Goal: Information Seeking & Learning: Learn about a topic

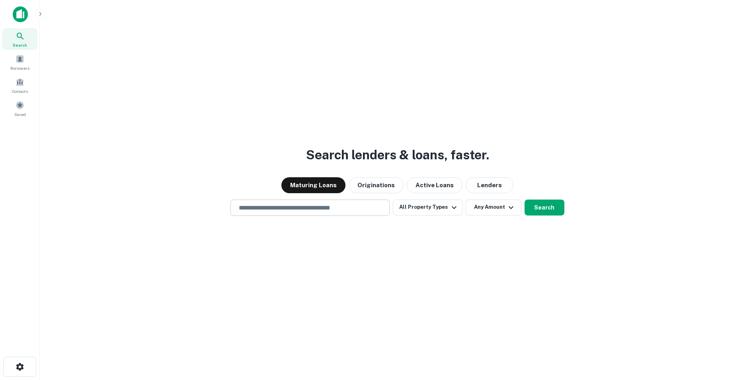
click at [243, 208] on input "text" at bounding box center [310, 207] width 152 height 9
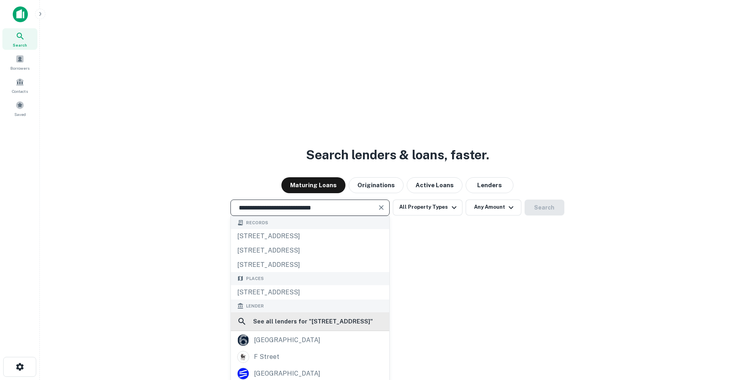
type input "**********"
click at [273, 326] on h6 "See all lenders for " [STREET_ADDRESS], [GEOGRAPHIC_DATA] "" at bounding box center [313, 321] width 120 height 10
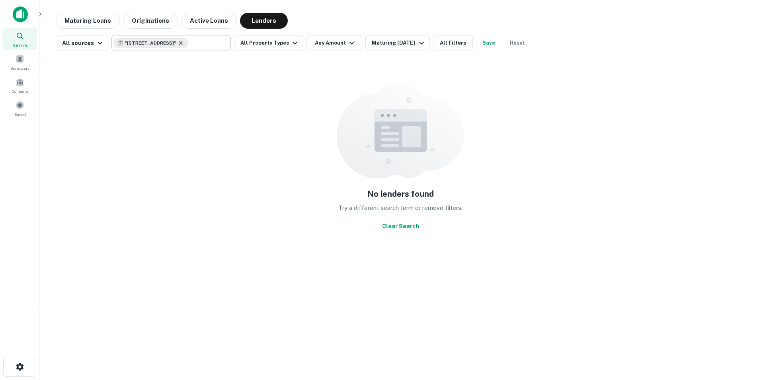
click at [184, 44] on icon at bounding box center [180, 43] width 6 height 6
click at [188, 44] on input "text" at bounding box center [170, 42] width 113 height 11
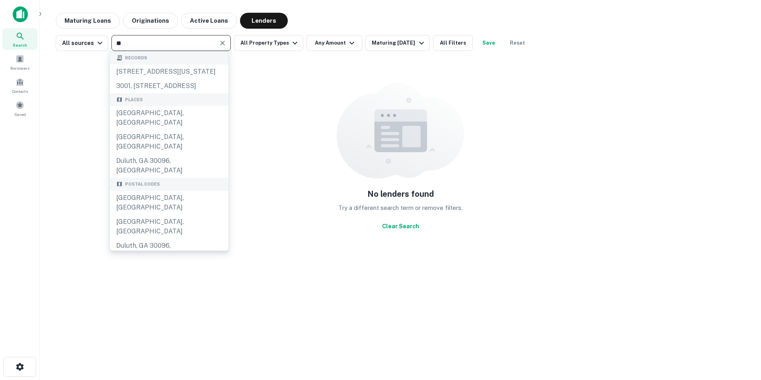
type input "*"
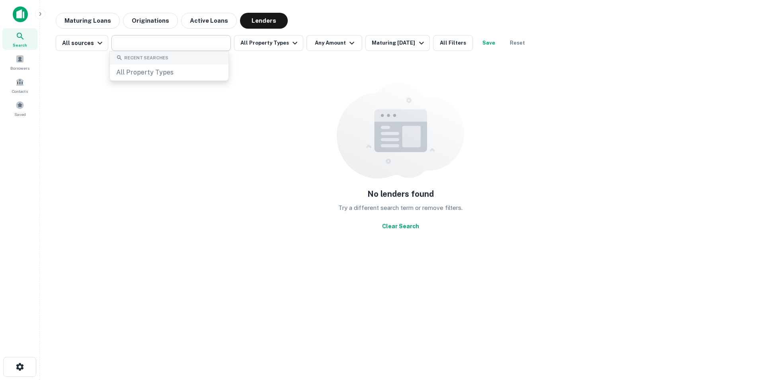
click at [243, 92] on div "No lenders found Try a different search term or remove filters. Clear Search" at bounding box center [400, 157] width 689 height 201
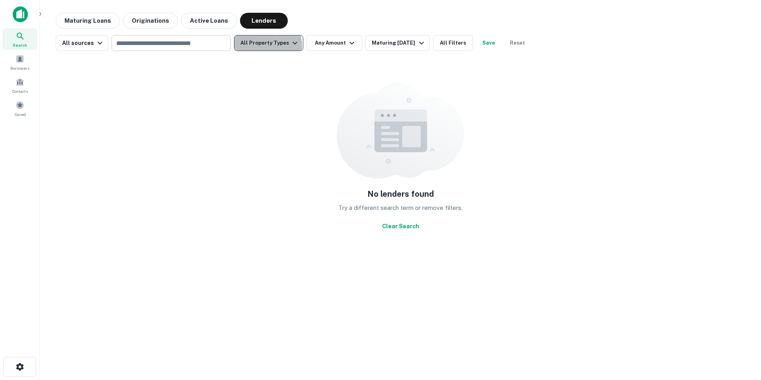
click at [258, 46] on button "All Property Types" at bounding box center [268, 43] width 69 height 16
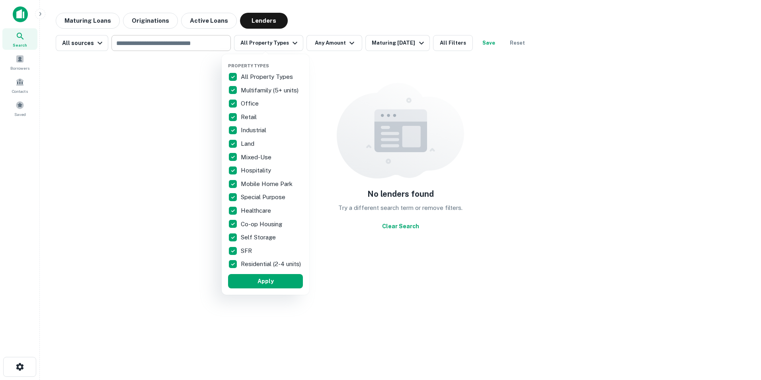
click at [389, 46] on div at bounding box center [380, 190] width 761 height 380
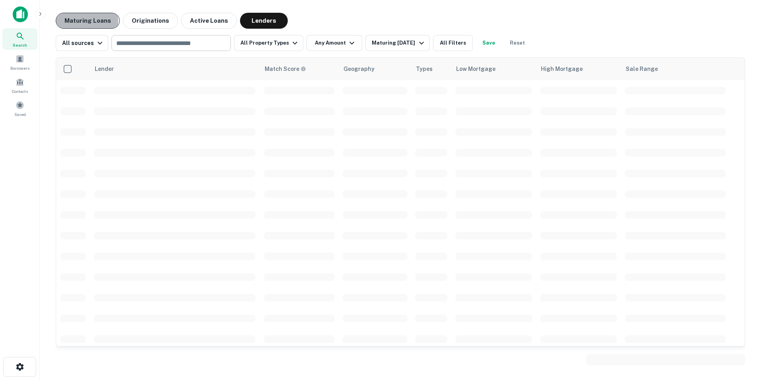
click at [76, 20] on button "Maturing Loans" at bounding box center [88, 21] width 64 height 16
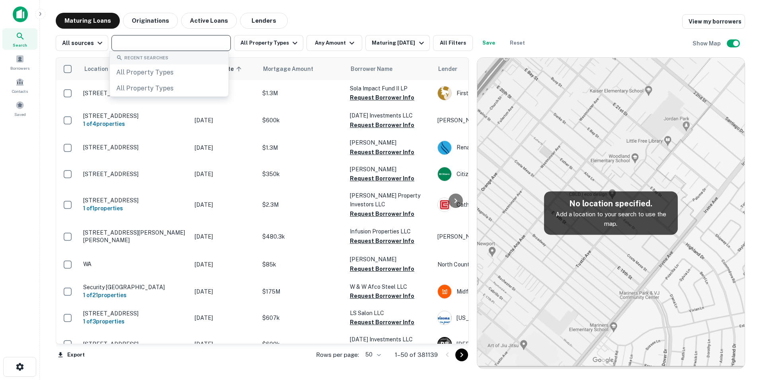
click at [166, 45] on input "text" at bounding box center [170, 42] width 113 height 11
type input "*********"
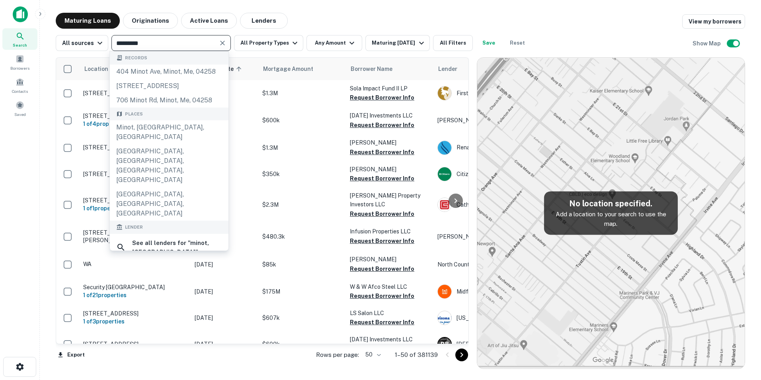
click at [318, 14] on div "Maturing Loans Originations Active Loans Lenders View my borrowers" at bounding box center [400, 21] width 689 height 16
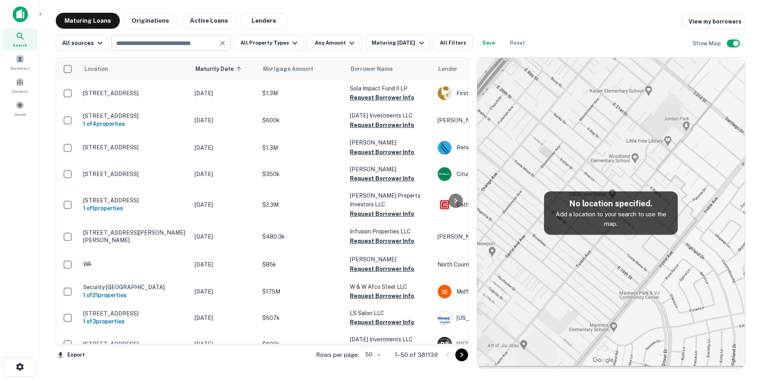
click at [171, 43] on input "text" at bounding box center [164, 42] width 101 height 11
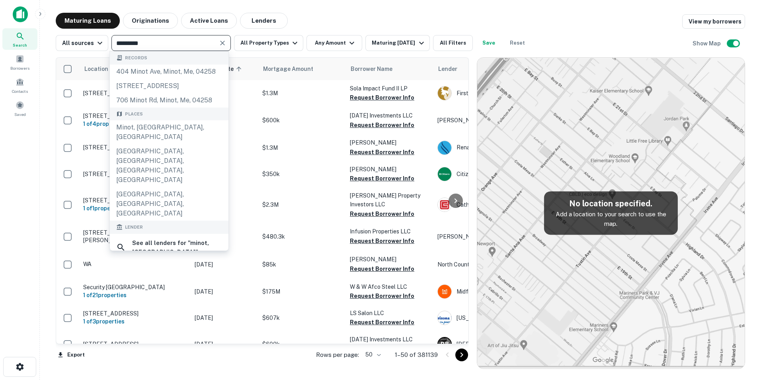
type input "*********"
click at [159, 127] on div "Minot, [GEOGRAPHIC_DATA], [GEOGRAPHIC_DATA]" at bounding box center [169, 132] width 119 height 24
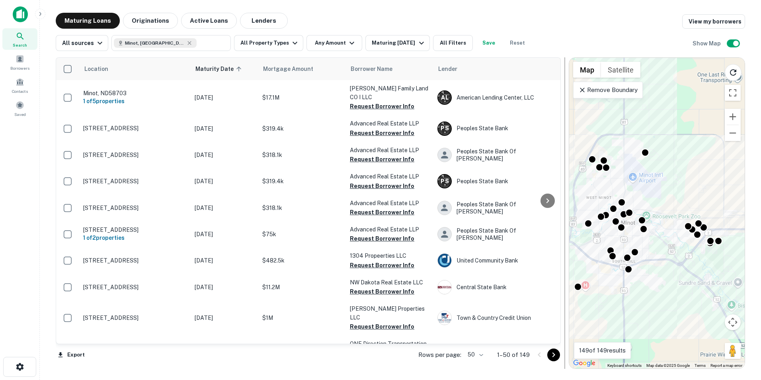
drag, startPoint x: 472, startPoint y: 95, endPoint x: 564, endPoint y: 85, distance: 92.9
click at [564, 85] on div at bounding box center [565, 212] width 8 height 311
click at [292, 45] on icon "button" at bounding box center [295, 43] width 10 height 10
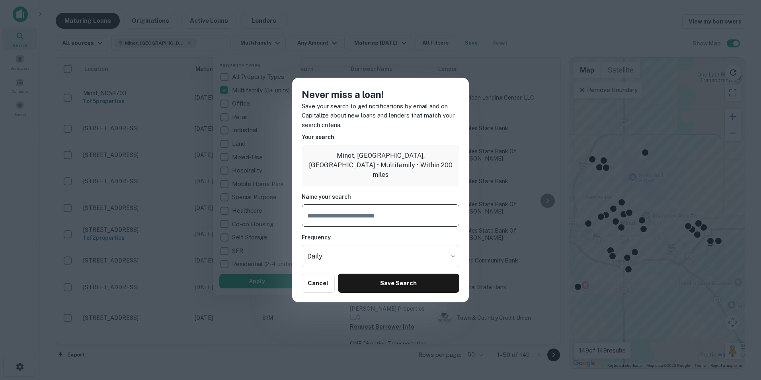
click at [338, 212] on input "text" at bounding box center [381, 215] width 158 height 22
type input "********"
click at [353, 278] on button "Save Search" at bounding box center [398, 282] width 121 height 19
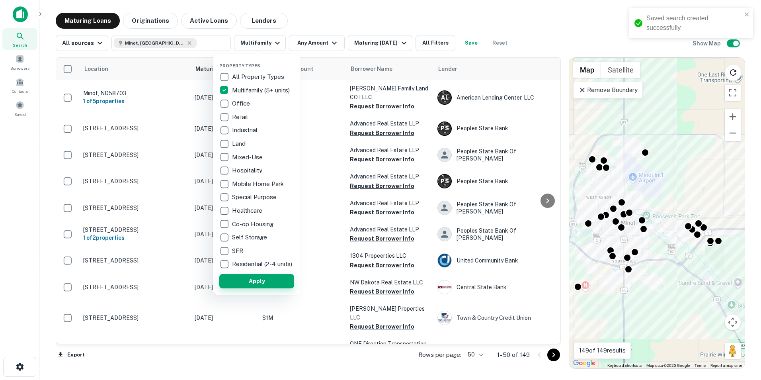
click at [274, 286] on button "Apply" at bounding box center [256, 281] width 75 height 14
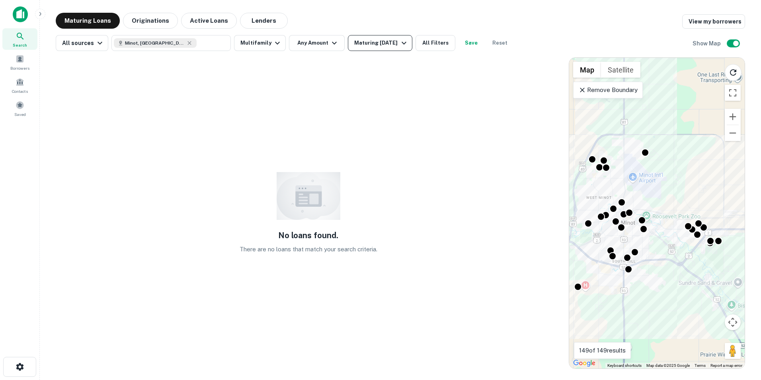
click at [378, 43] on div "Maturing [DATE]" at bounding box center [381, 43] width 54 height 10
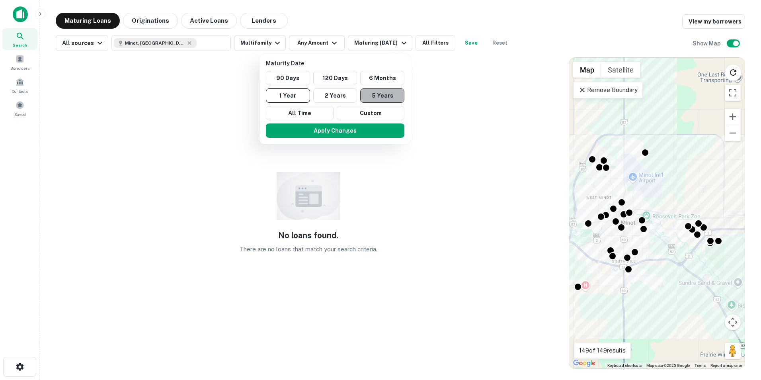
click at [372, 92] on button "5 Years" at bounding box center [382, 95] width 44 height 14
click at [353, 132] on button "Apply Changes" at bounding box center [339, 130] width 138 height 14
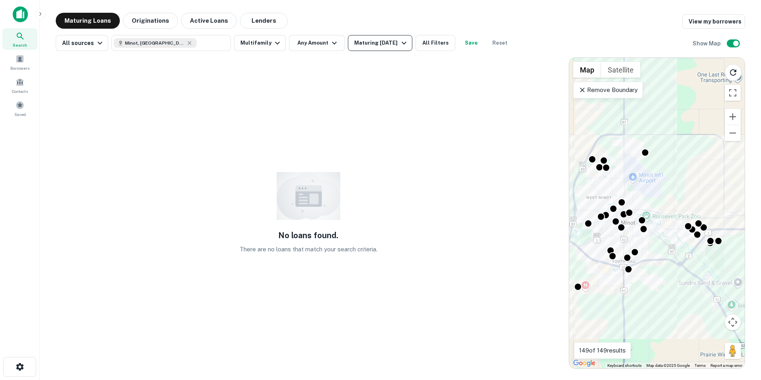
click at [404, 44] on icon "button" at bounding box center [404, 43] width 5 height 3
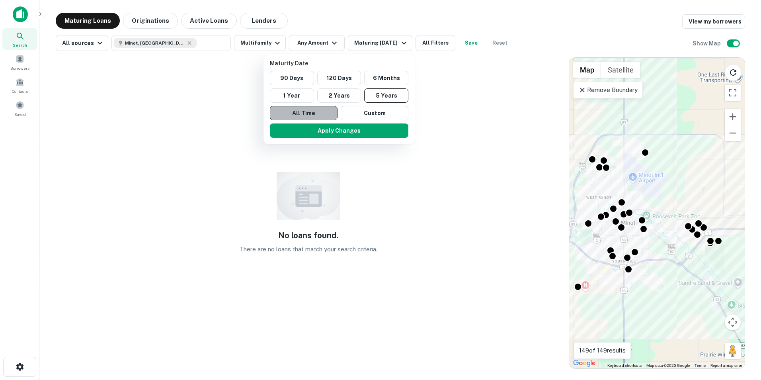
click at [314, 113] on button "All Time" at bounding box center [304, 113] width 68 height 14
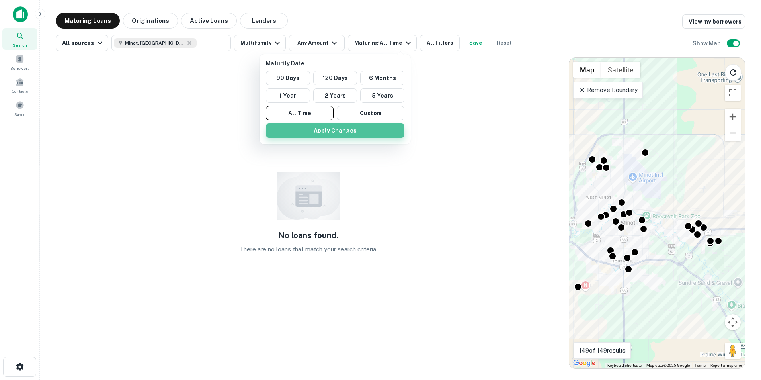
click at [345, 129] on button "Apply Changes" at bounding box center [335, 130] width 138 height 14
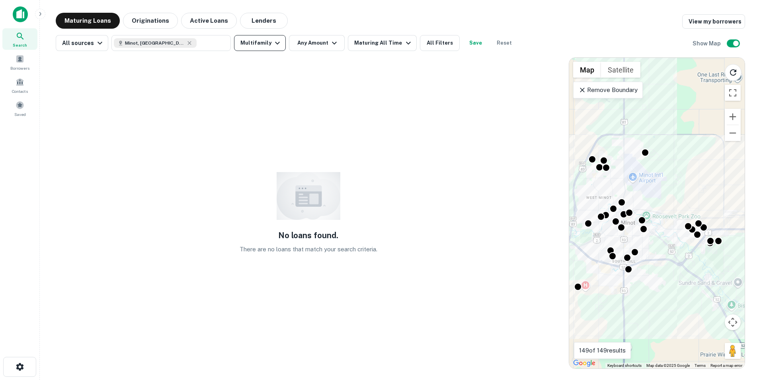
click at [273, 46] on icon "button" at bounding box center [278, 43] width 10 height 10
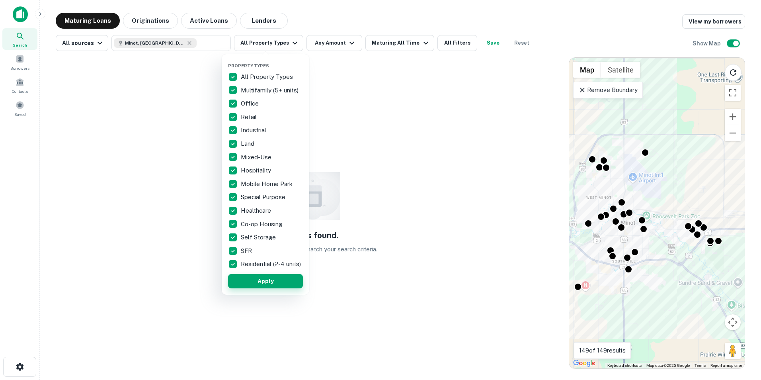
click at [269, 285] on button "Apply" at bounding box center [265, 281] width 75 height 14
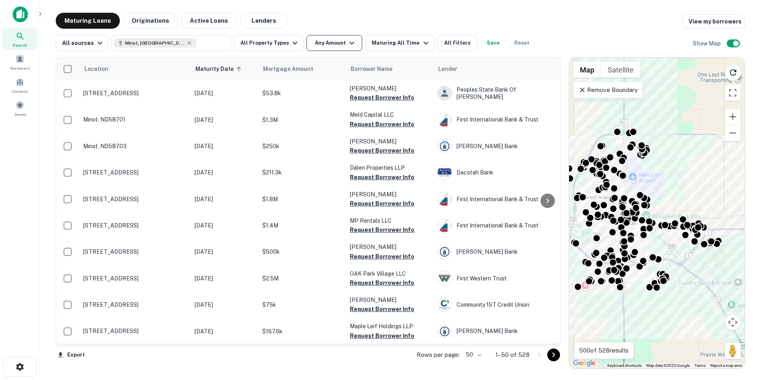
click at [328, 44] on button "Any Amount" at bounding box center [334, 43] width 56 height 16
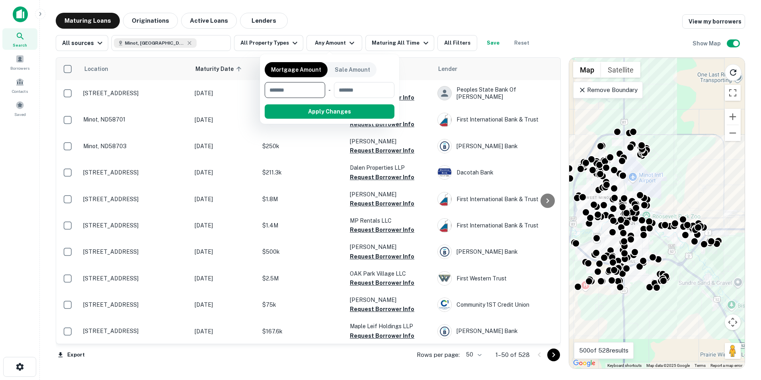
click at [292, 92] on input "number" at bounding box center [292, 90] width 55 height 16
type input "******"
click at [305, 108] on button "Apply Changes" at bounding box center [343, 111] width 101 height 14
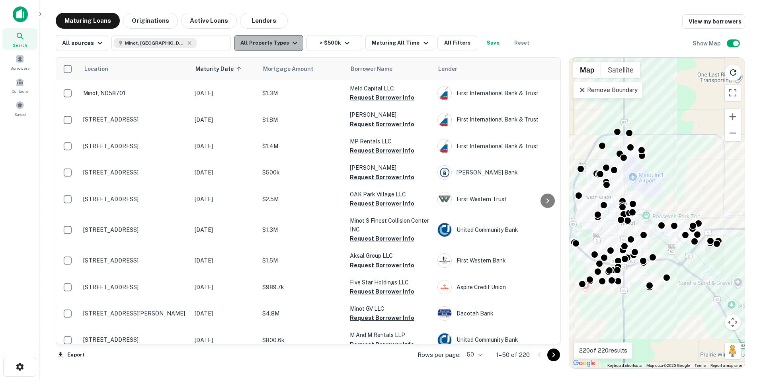
click at [275, 47] on button "All Property Types" at bounding box center [268, 43] width 69 height 16
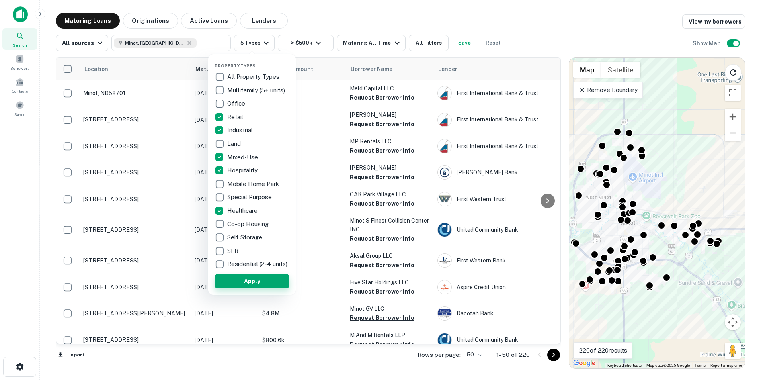
click at [230, 286] on button "Apply" at bounding box center [251, 281] width 75 height 14
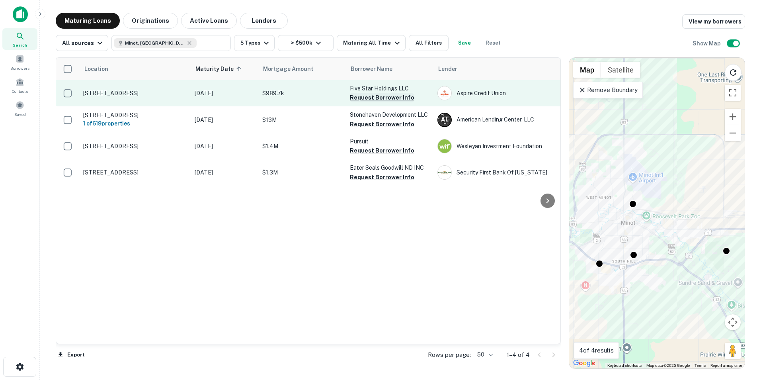
click at [384, 98] on button "Request Borrower Info" at bounding box center [382, 98] width 64 height 10
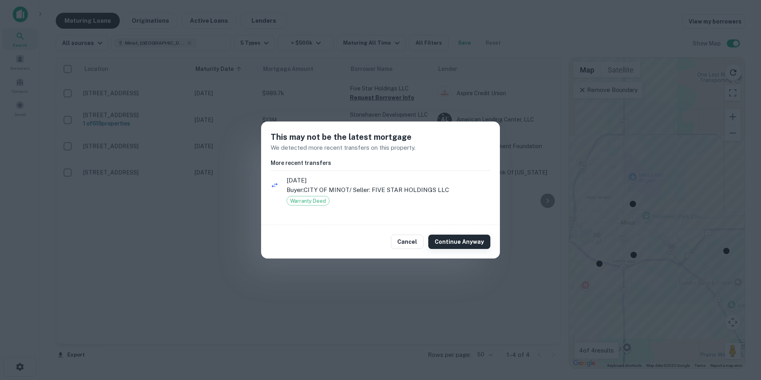
click at [445, 242] on button "Continue Anyway" at bounding box center [459, 241] width 62 height 14
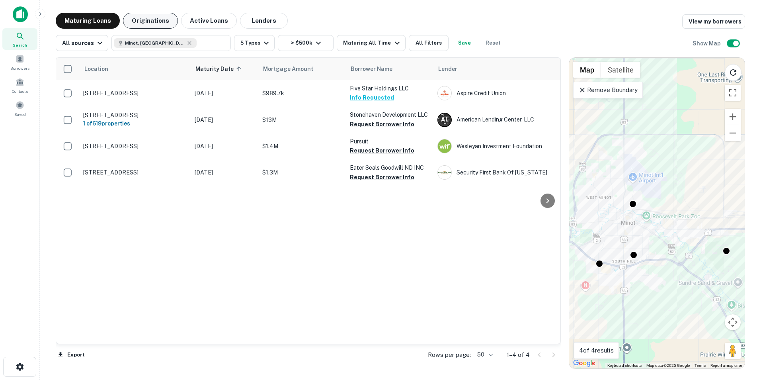
click at [148, 25] on button "Originations" at bounding box center [150, 21] width 55 height 16
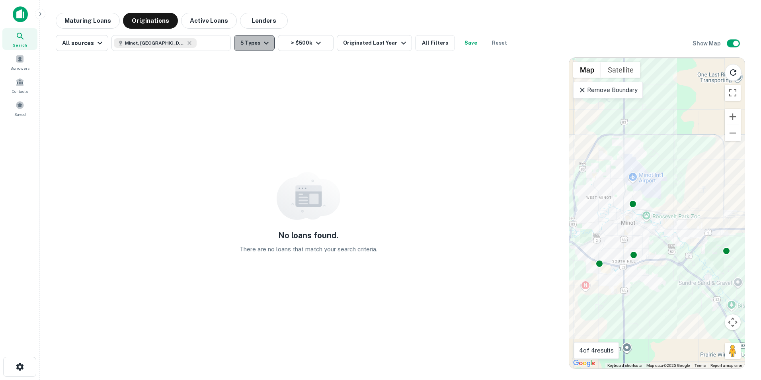
click at [263, 46] on icon "button" at bounding box center [266, 43] width 10 height 10
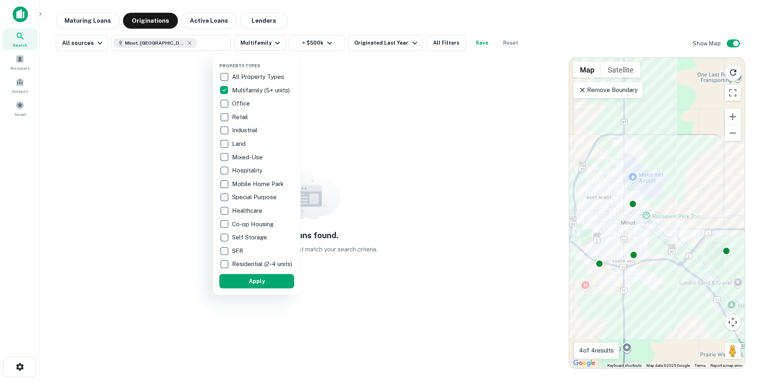
click at [319, 98] on div at bounding box center [380, 190] width 761 height 380
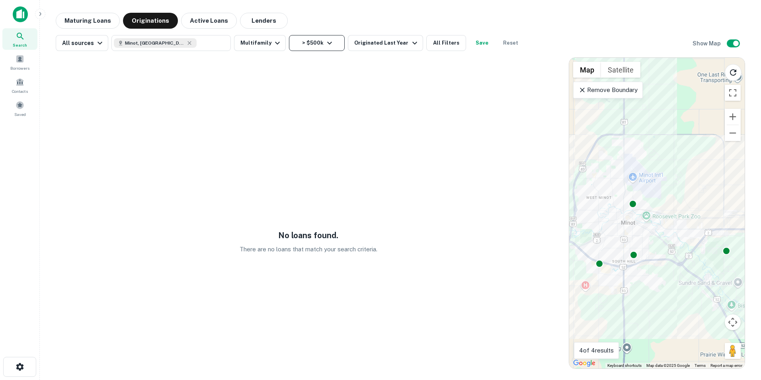
click at [329, 46] on icon "button" at bounding box center [330, 43] width 10 height 10
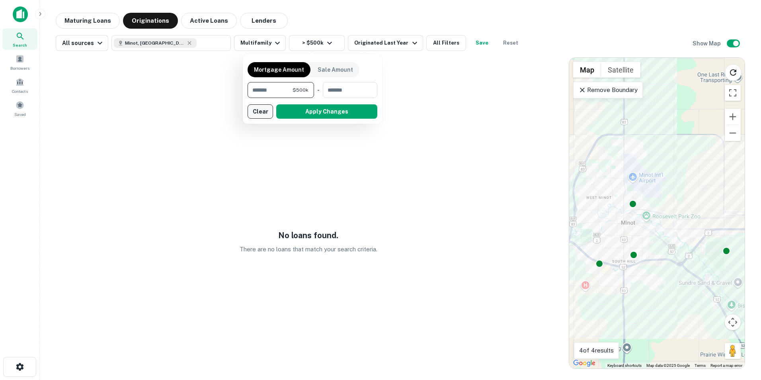
click at [264, 110] on button "Clear" at bounding box center [260, 111] width 25 height 14
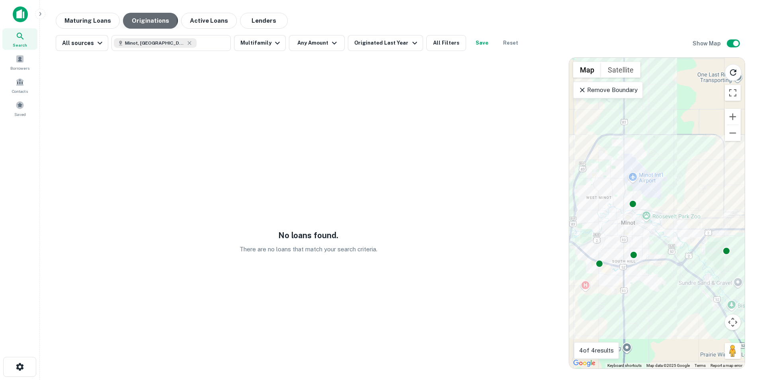
click at [147, 21] on button "Originations" at bounding box center [150, 21] width 55 height 16
click at [186, 45] on icon at bounding box center [189, 43] width 6 height 6
type input "**********"
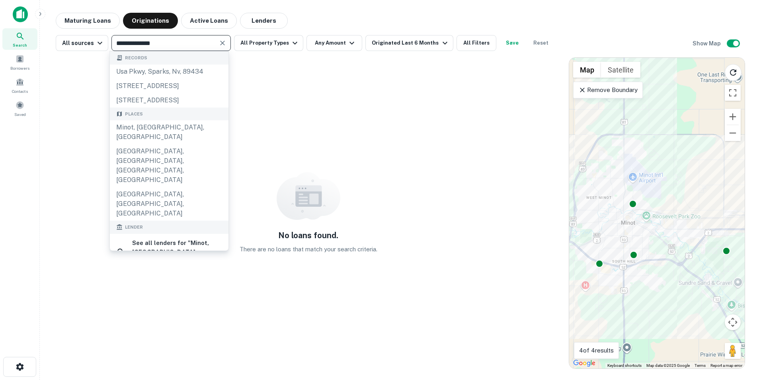
click at [221, 44] on icon "Clear" at bounding box center [222, 43] width 5 height 5
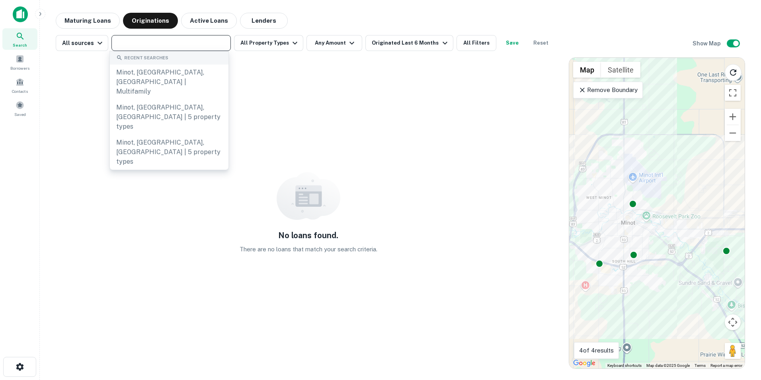
click at [191, 45] on input "text" at bounding box center [170, 42] width 113 height 11
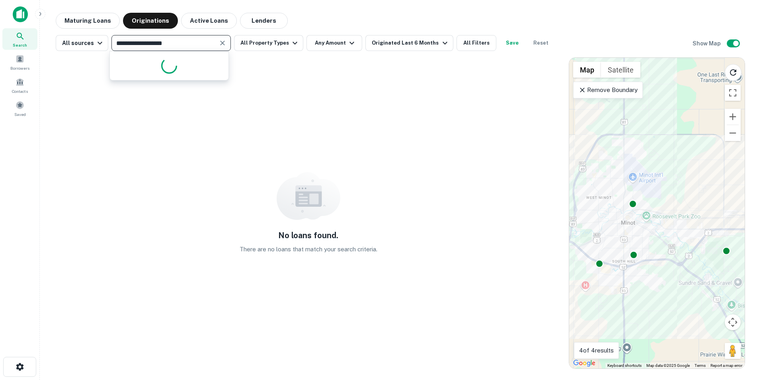
type input "**********"
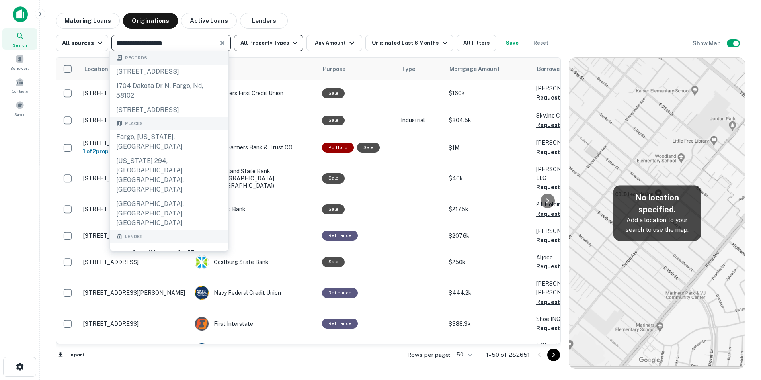
click at [290, 44] on icon "button" at bounding box center [295, 43] width 10 height 10
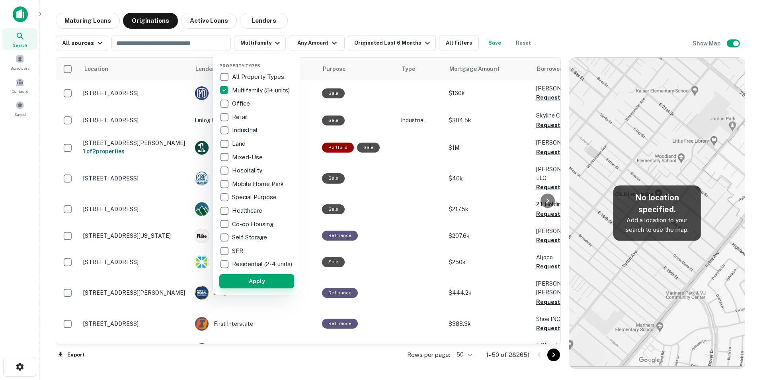
click at [245, 287] on button "Apply" at bounding box center [256, 281] width 75 height 14
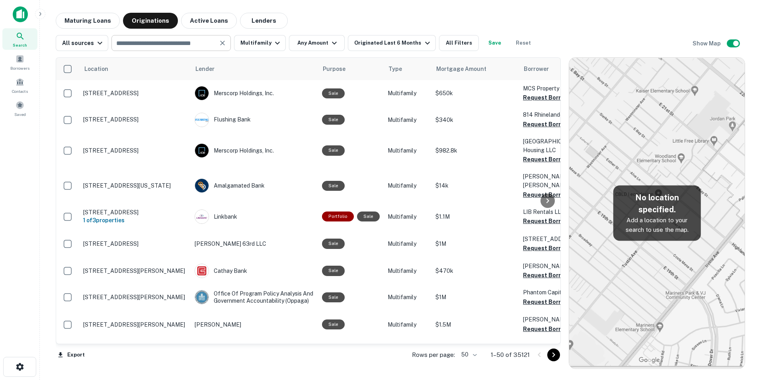
click at [188, 45] on input "text" at bounding box center [164, 42] width 101 height 11
type input "******"
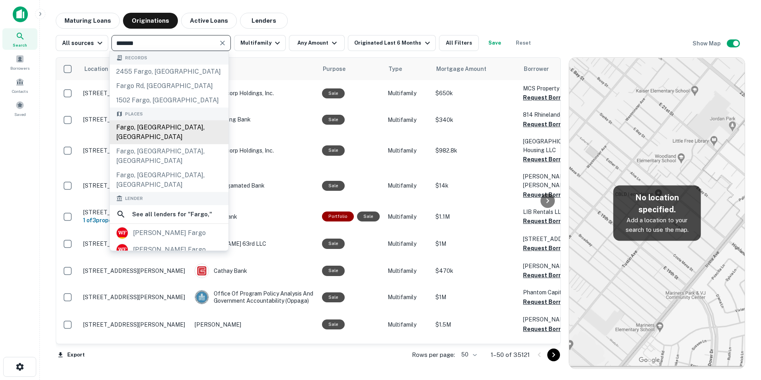
click at [160, 126] on div "Fargo, [GEOGRAPHIC_DATA], [GEOGRAPHIC_DATA]" at bounding box center [169, 132] width 119 height 24
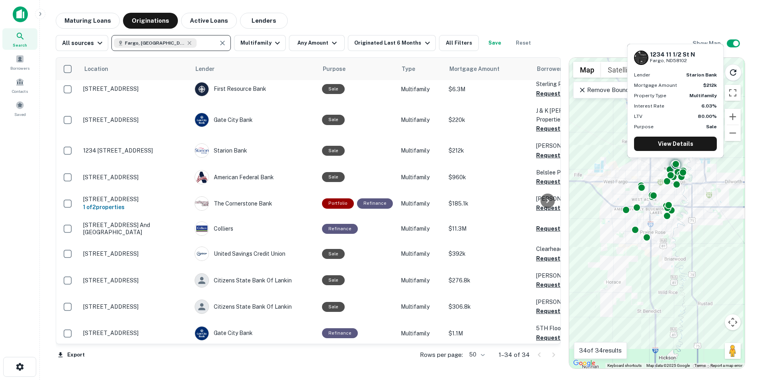
scroll to position [517, 0]
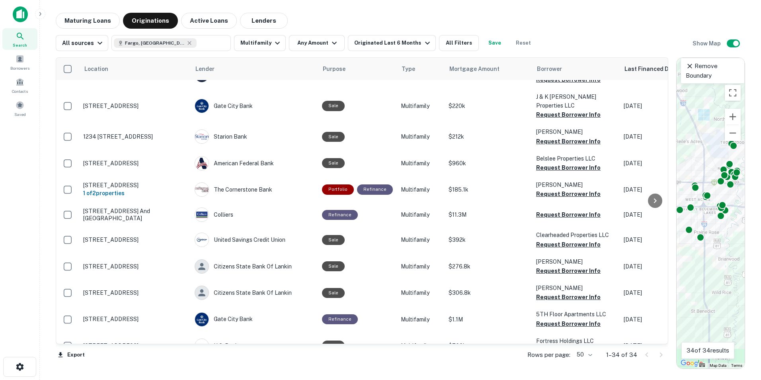
drag, startPoint x: 564, startPoint y: 308, endPoint x: 694, endPoint y: 296, distance: 130.7
click at [694, 296] on div "Location Lender Purpose Type Mortgage Amount Borrower Last Financed Date sorted…" at bounding box center [400, 210] width 689 height 318
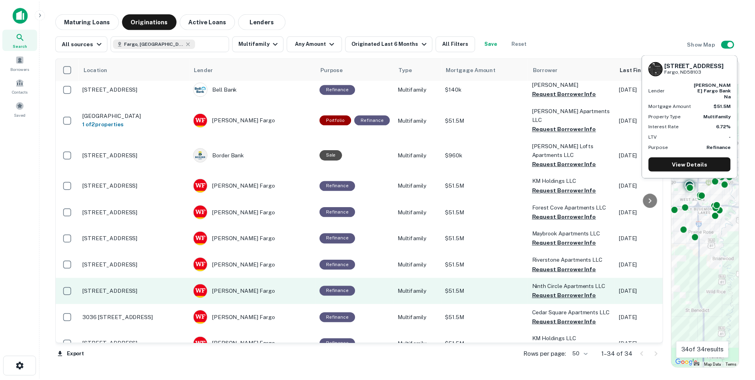
scroll to position [0, 0]
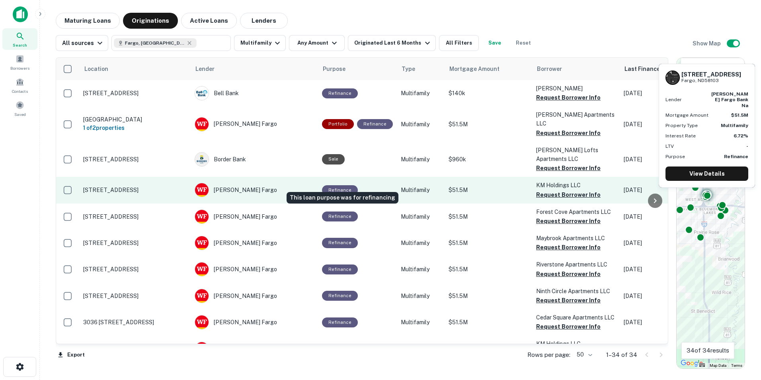
click at [340, 185] on div "Refinance" at bounding box center [340, 190] width 36 height 10
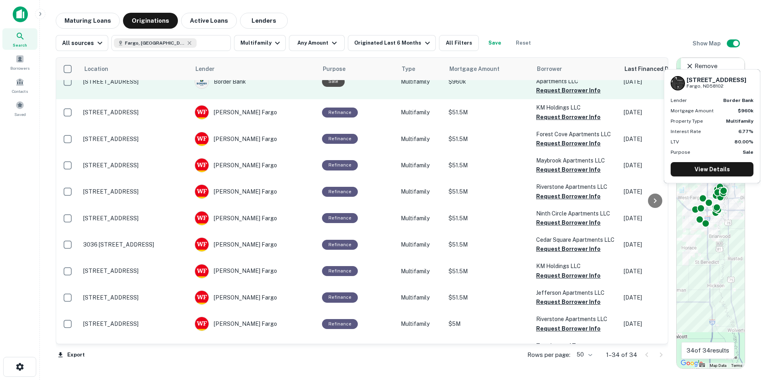
scroll to position [80, 0]
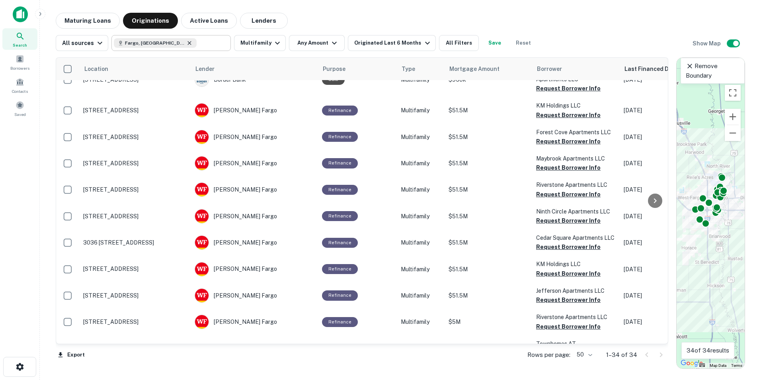
click at [188, 44] on icon at bounding box center [190, 43] width 4 height 4
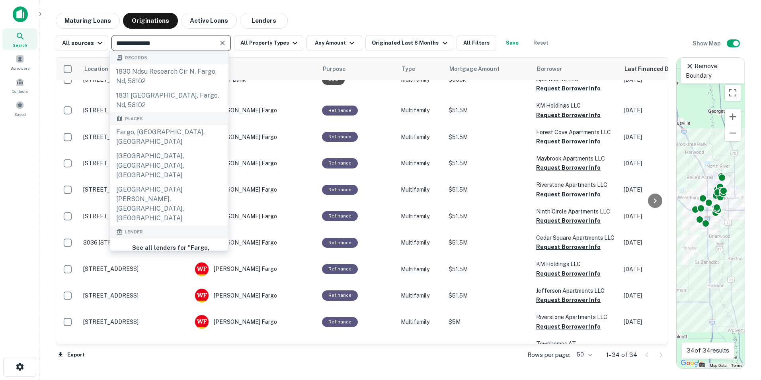
click at [214, 43] on div "**********" at bounding box center [170, 43] width 119 height 16
click at [167, 47] on input "**********" at bounding box center [164, 42] width 101 height 11
type input "*****"
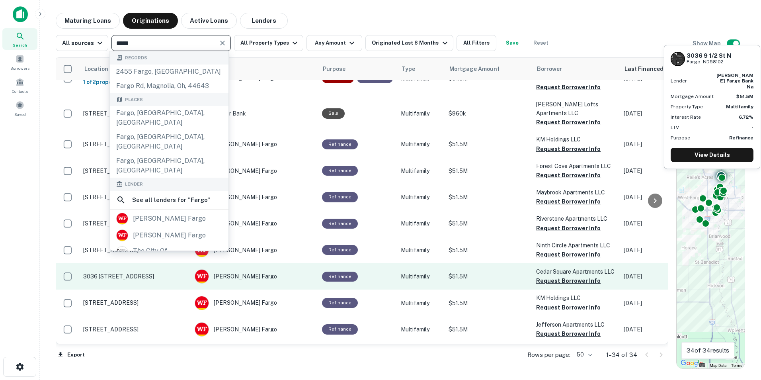
scroll to position [0, 0]
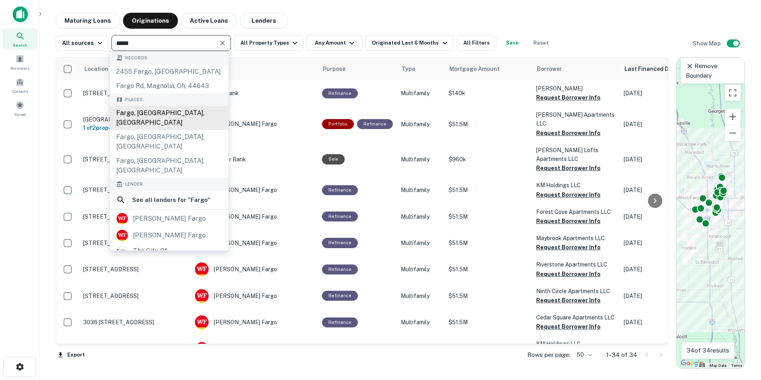
click at [118, 112] on div "Fargo, [GEOGRAPHIC_DATA], [GEOGRAPHIC_DATA]" at bounding box center [169, 118] width 119 height 24
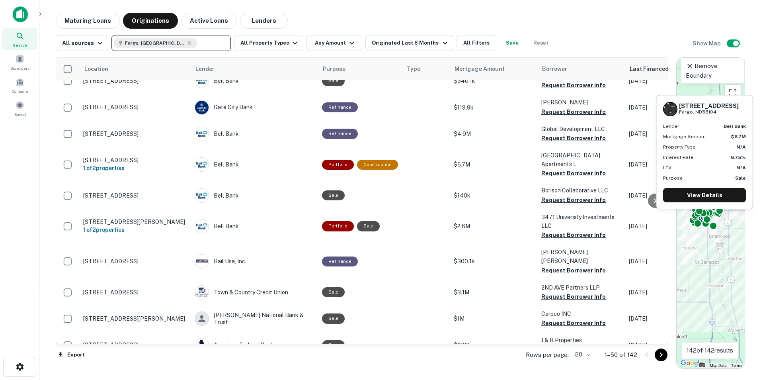
scroll to position [557, 0]
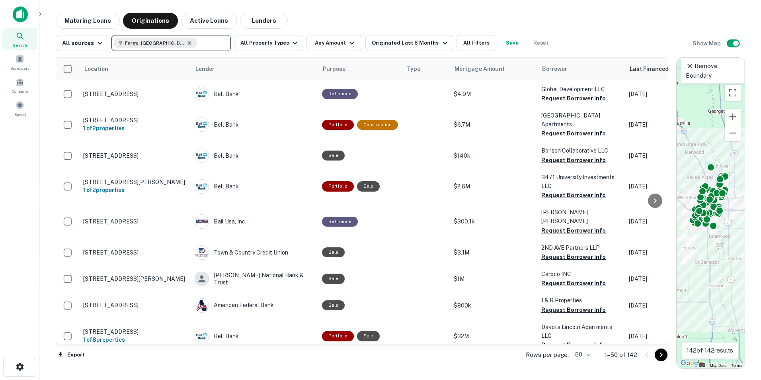
click at [186, 45] on icon at bounding box center [189, 43] width 6 height 6
click at [153, 43] on input "text" at bounding box center [170, 42] width 113 height 11
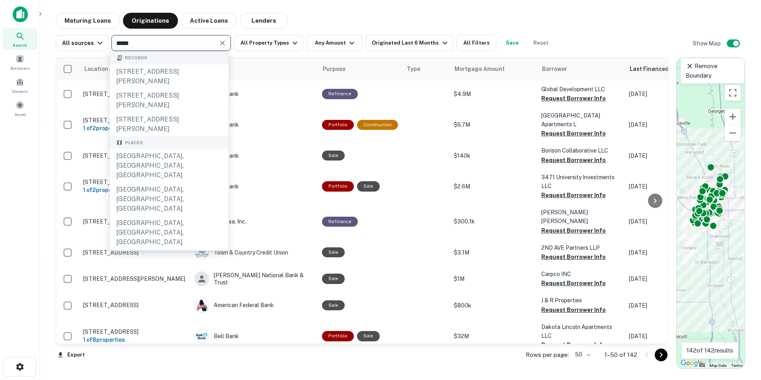
type input "****"
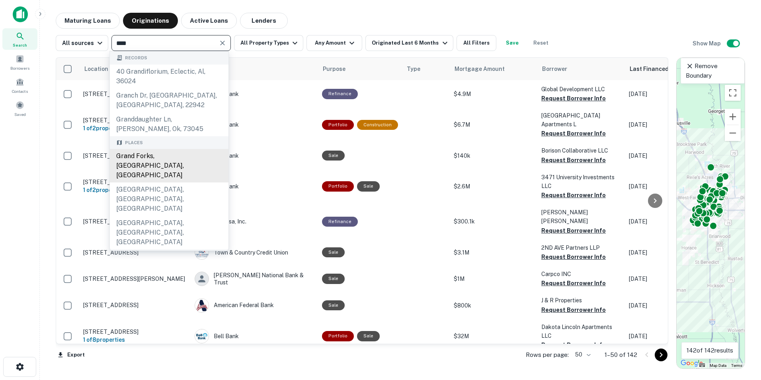
click at [146, 155] on div "Grand Forks, [GEOGRAPHIC_DATA], [GEOGRAPHIC_DATA]" at bounding box center [169, 165] width 119 height 33
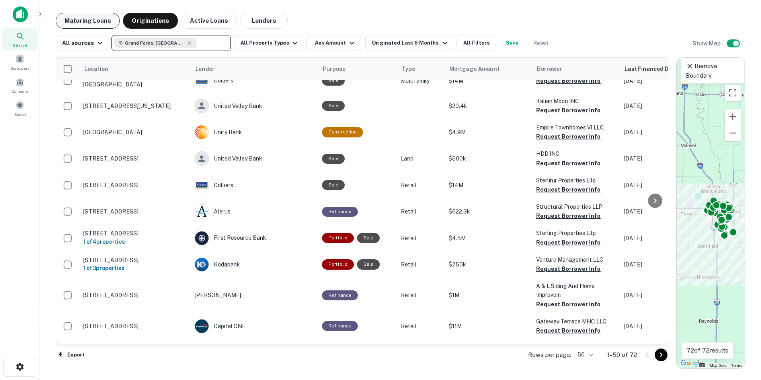
click at [73, 21] on button "Maturing Loans" at bounding box center [88, 21] width 64 height 16
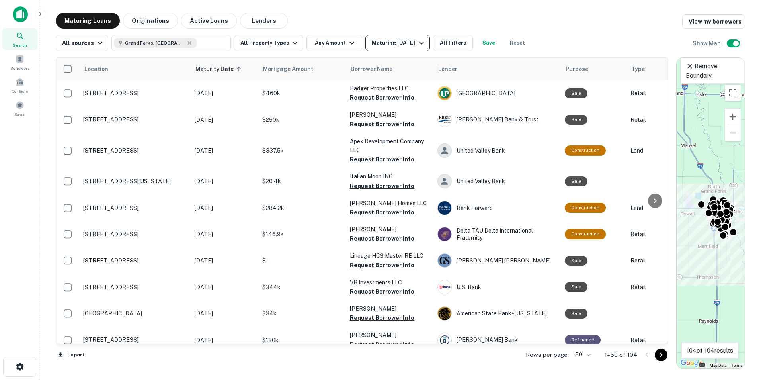
click at [376, 43] on div "Maturing [DATE]" at bounding box center [399, 43] width 54 height 10
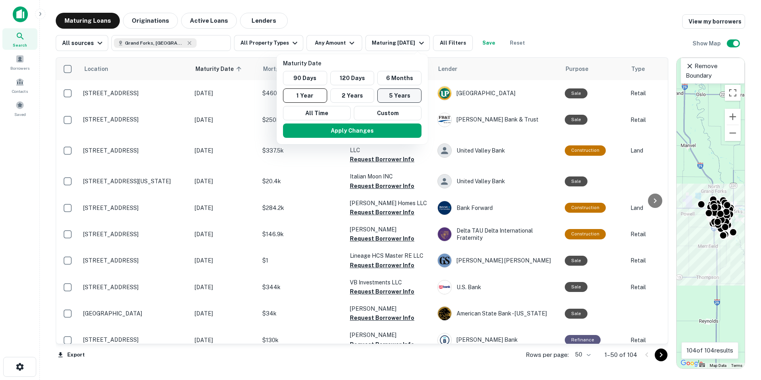
click at [387, 98] on button "5 Years" at bounding box center [399, 95] width 44 height 14
click at [331, 129] on button "Apply Changes" at bounding box center [356, 130] width 138 height 14
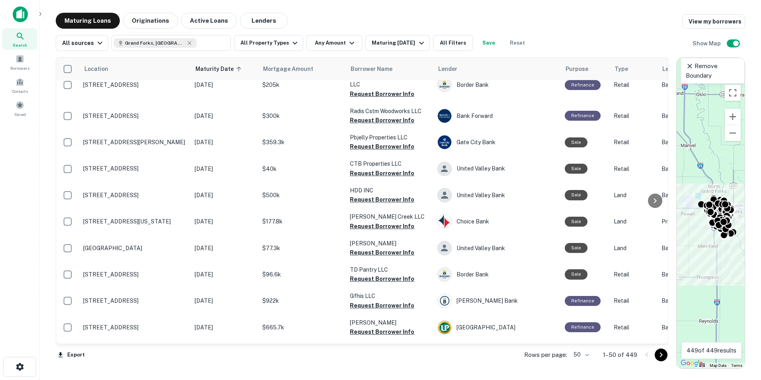
scroll to position [1082, 0]
